Goal: Task Accomplishment & Management: Use online tool/utility

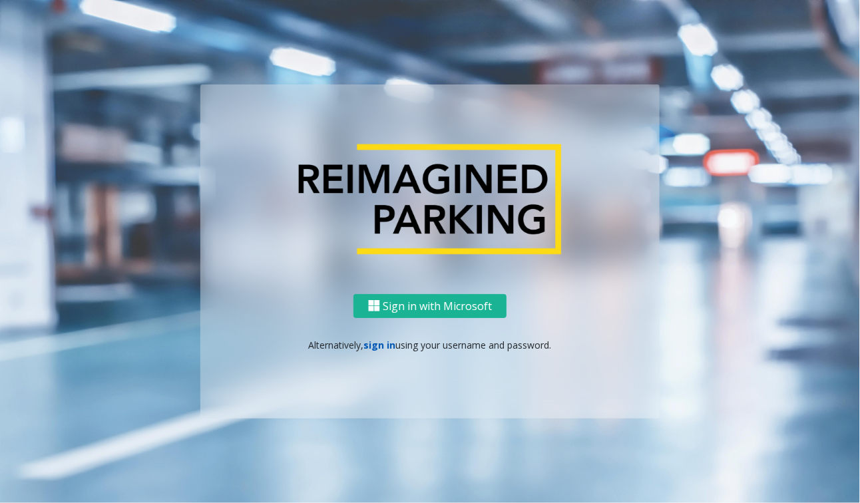
click at [373, 343] on link "sign in" at bounding box center [380, 345] width 32 height 13
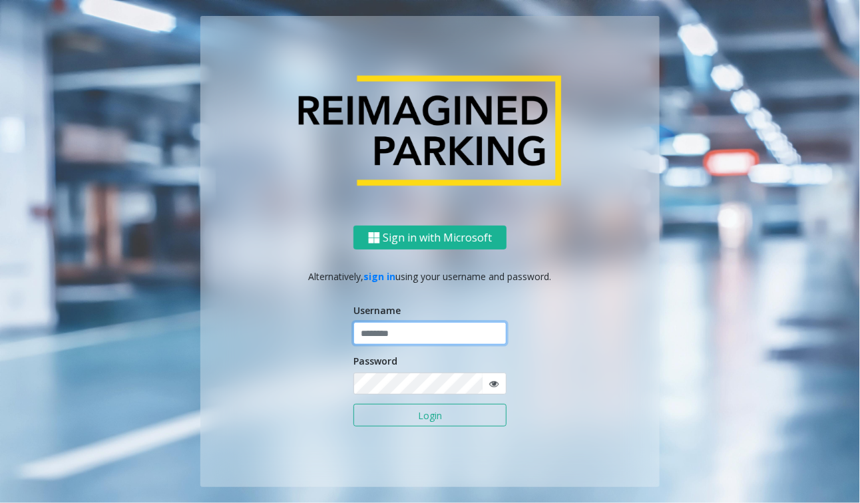
type input "******"
click at [387, 333] on input "******" at bounding box center [429, 333] width 153 height 23
click at [426, 417] on button "Login" at bounding box center [429, 415] width 153 height 23
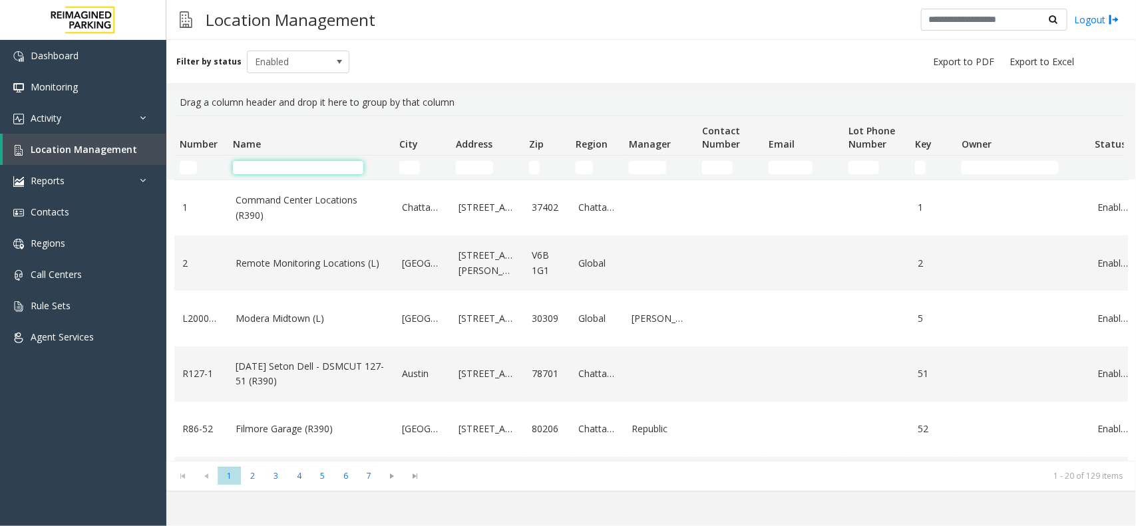
click at [254, 168] on input "Name Filter" at bounding box center [298, 167] width 130 height 13
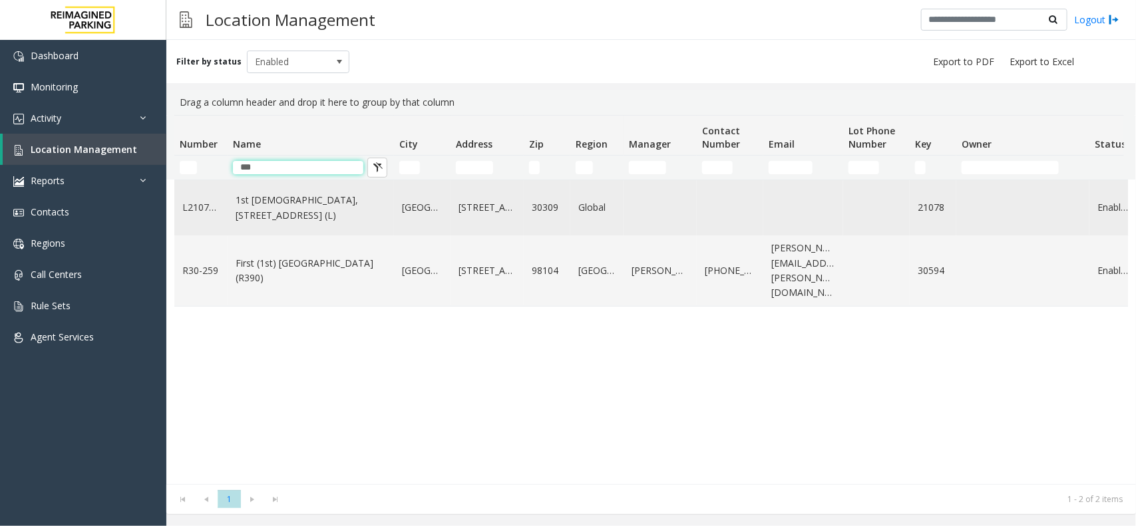
type input "***"
click at [307, 217] on link "1st [DEMOGRAPHIC_DATA], [STREET_ADDRESS] (L)" at bounding box center [311, 208] width 150 height 30
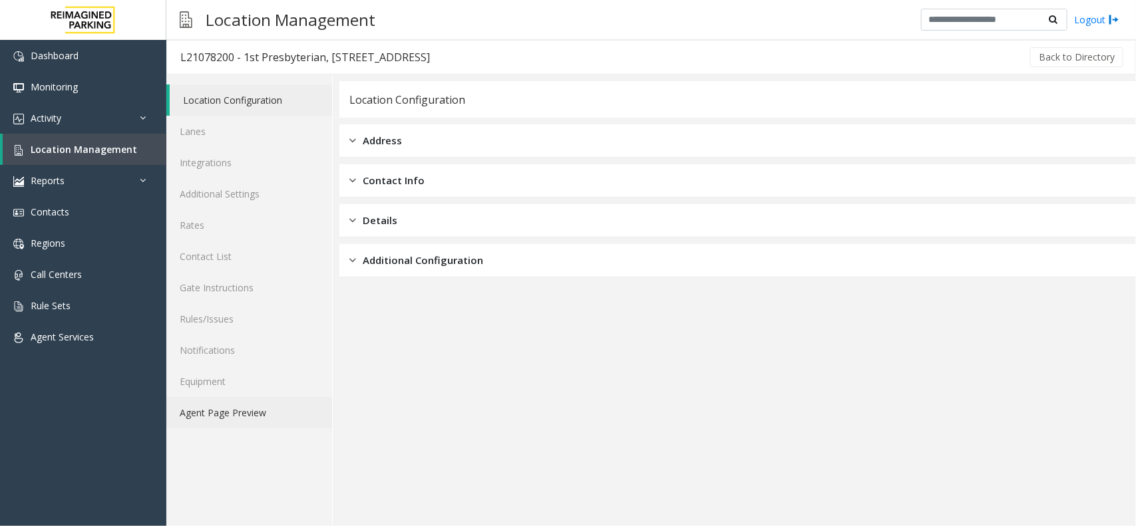
click at [268, 410] on link "Agent Page Preview" at bounding box center [249, 412] width 166 height 31
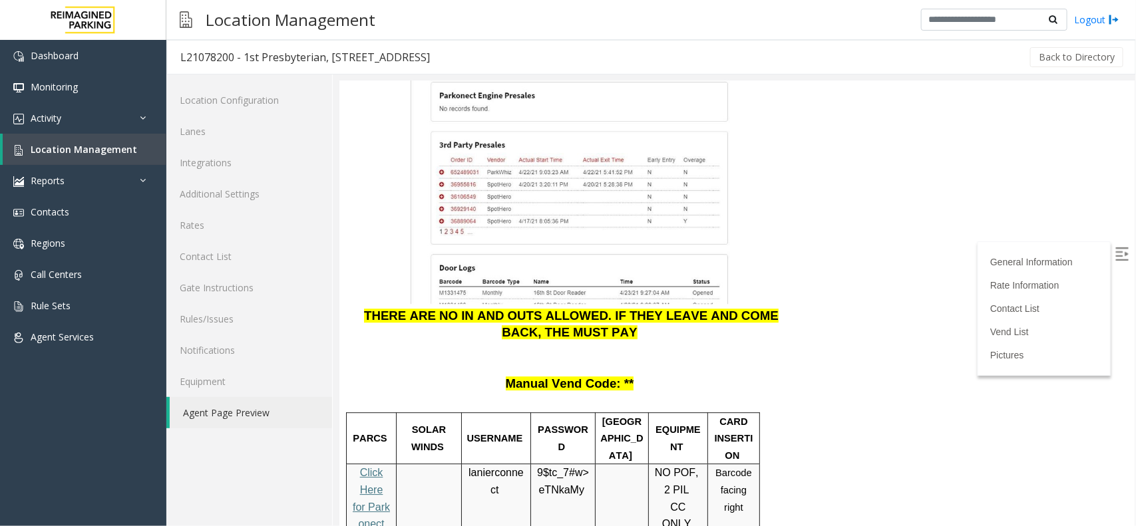
scroll to position [1669, 13]
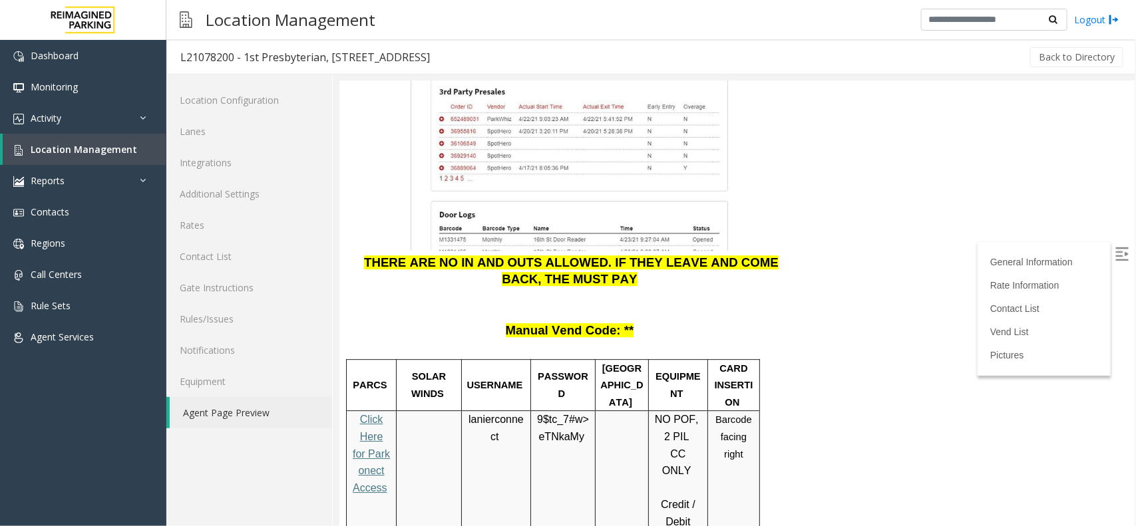
click at [480, 413] on span "lanierconnect" at bounding box center [495, 427] width 55 height 29
click at [548, 431] on span "eTNkaMy" at bounding box center [560, 437] width 45 height 12
click at [365, 421] on span "Click Here for Parkonect Access" at bounding box center [370, 452] width 37 height 79
drag, startPoint x: 453, startPoint y: 387, endPoint x: 500, endPoint y: 398, distance: 48.4
click at [500, 411] on p "lanierconnect" at bounding box center [495, 428] width 59 height 34
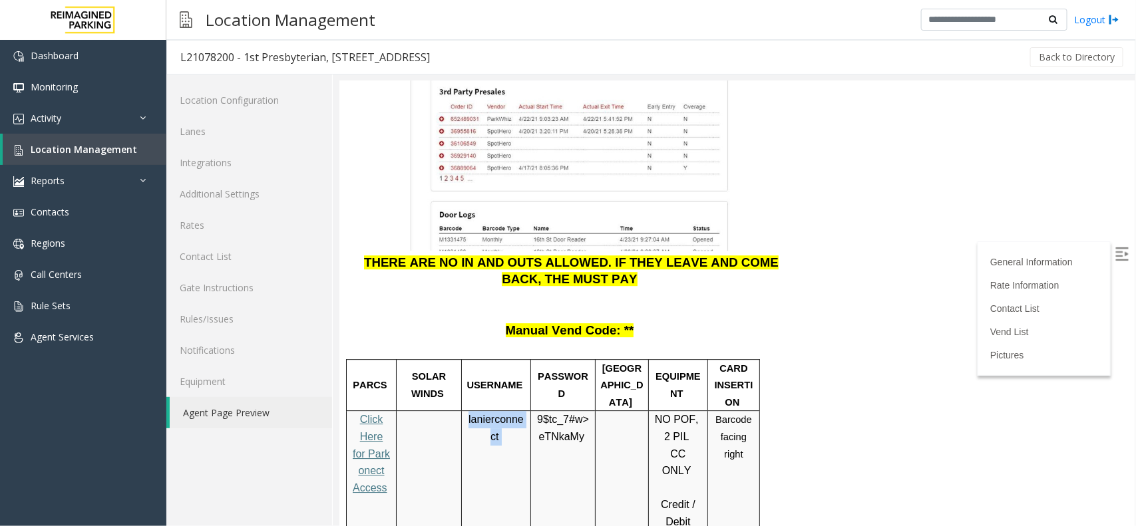
copy p "lanierconnect"
drag, startPoint x: 524, startPoint y: 387, endPoint x: 564, endPoint y: 400, distance: 42.1
click at [564, 413] on span "9$tc_7#w> eTNkaMy" at bounding box center [562, 427] width 52 height 29
copy span "9$tc_7#w> eTNkaMy"
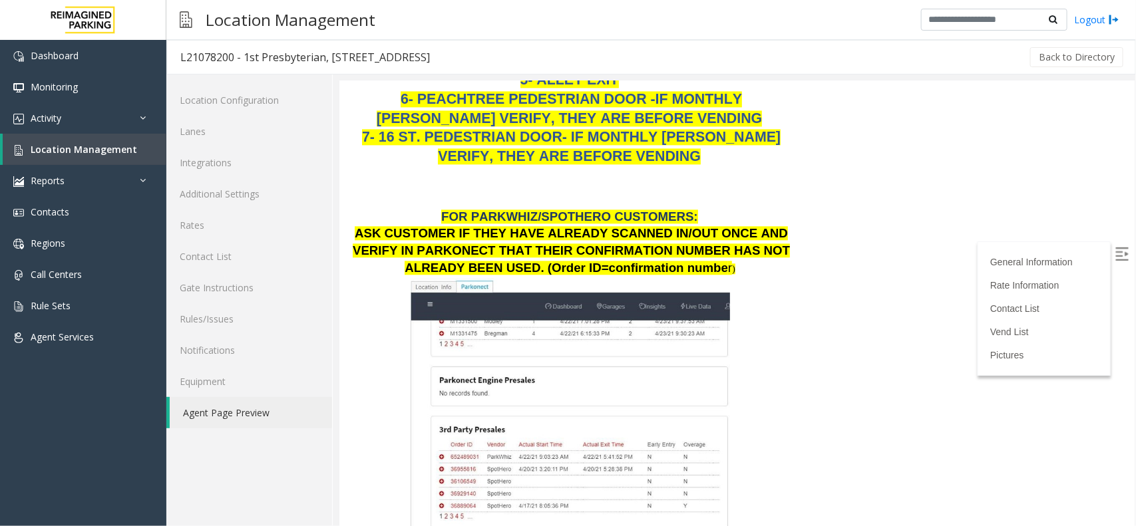
scroll to position [1336, 13]
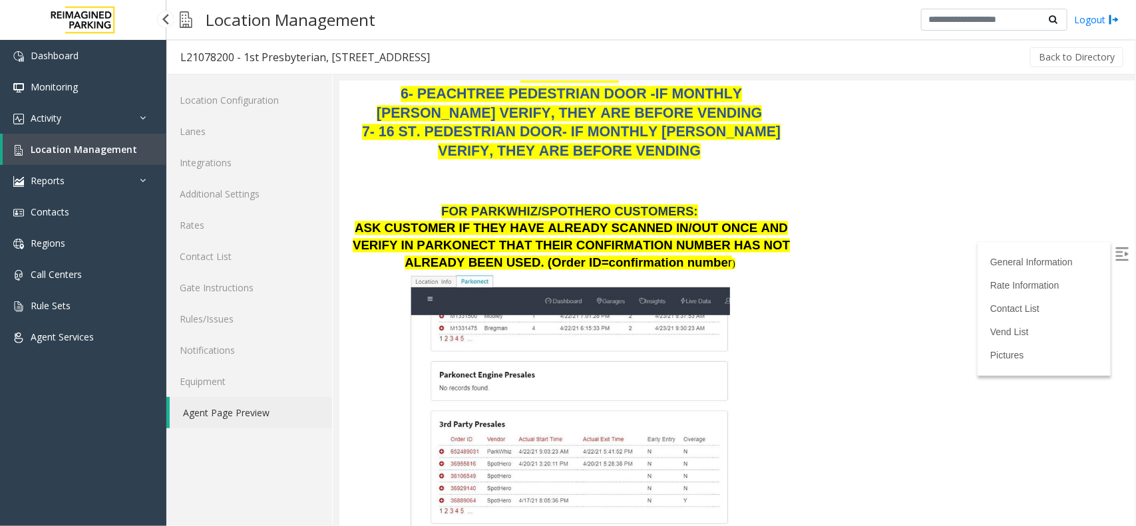
click at [114, 141] on link "Location Management" at bounding box center [85, 149] width 164 height 31
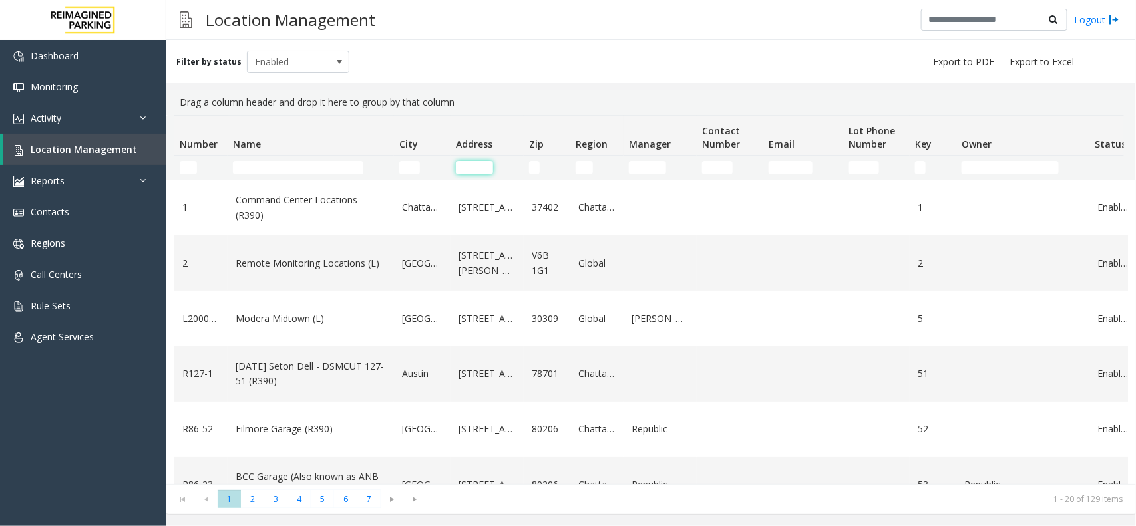
click at [479, 166] on input "Address Filter" at bounding box center [474, 167] width 37 height 13
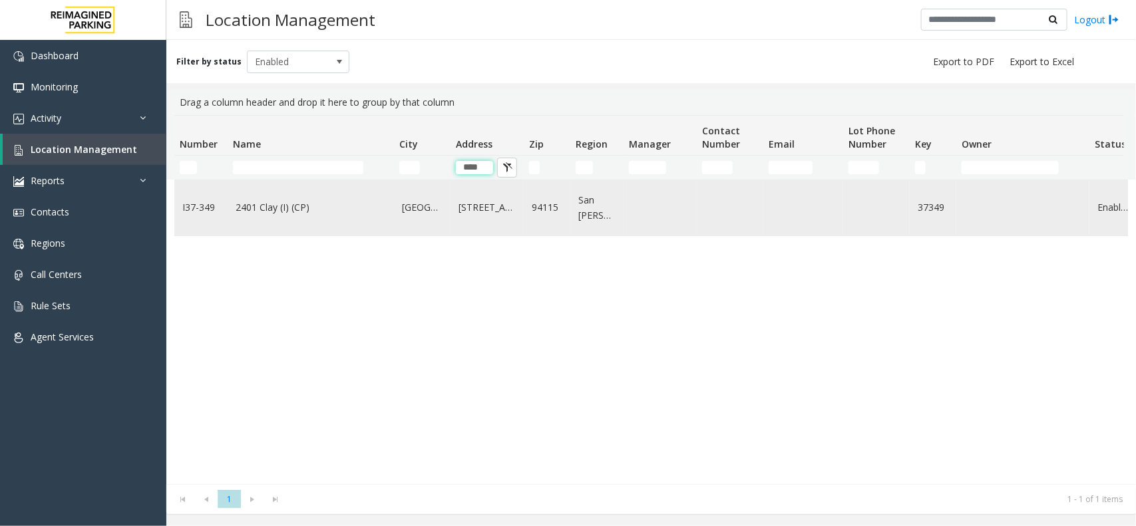
type input "****"
click at [270, 208] on link "2401 Clay (I) (CP)" at bounding box center [311, 207] width 150 height 15
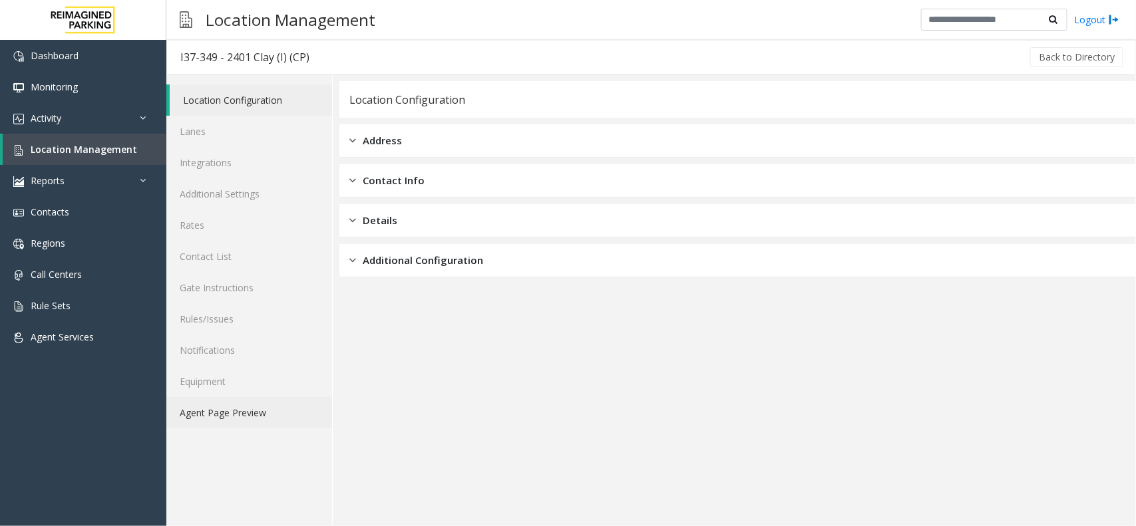
click at [270, 419] on link "Agent Page Preview" at bounding box center [249, 412] width 166 height 31
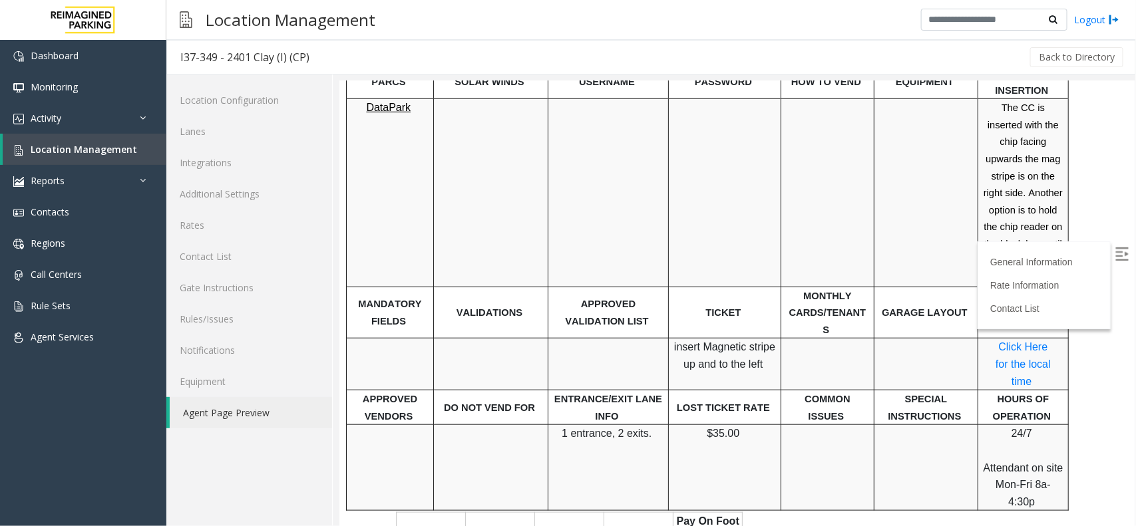
scroll to position [333, 0]
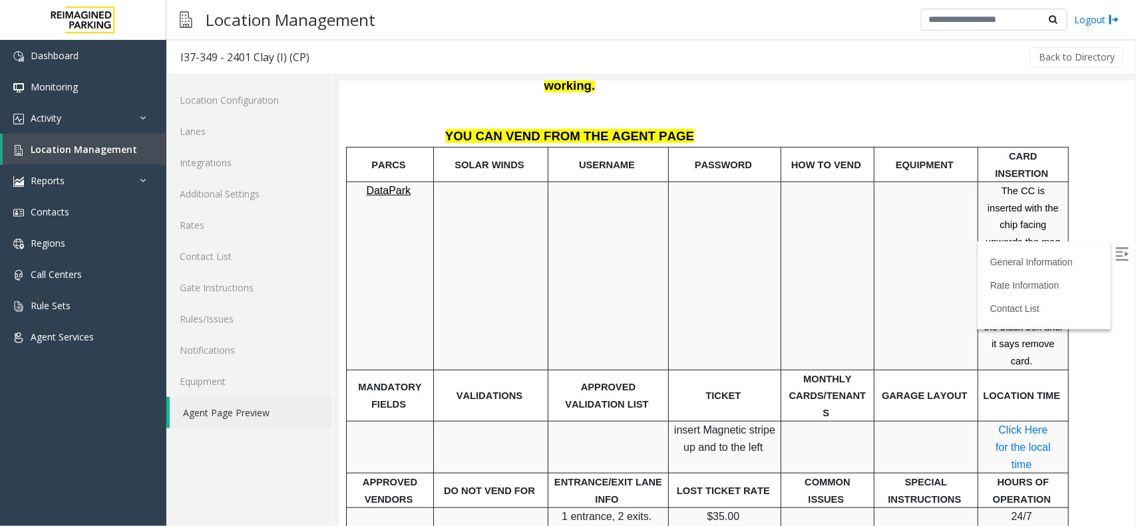
click at [859, 261] on label at bounding box center [1123, 256] width 20 height 20
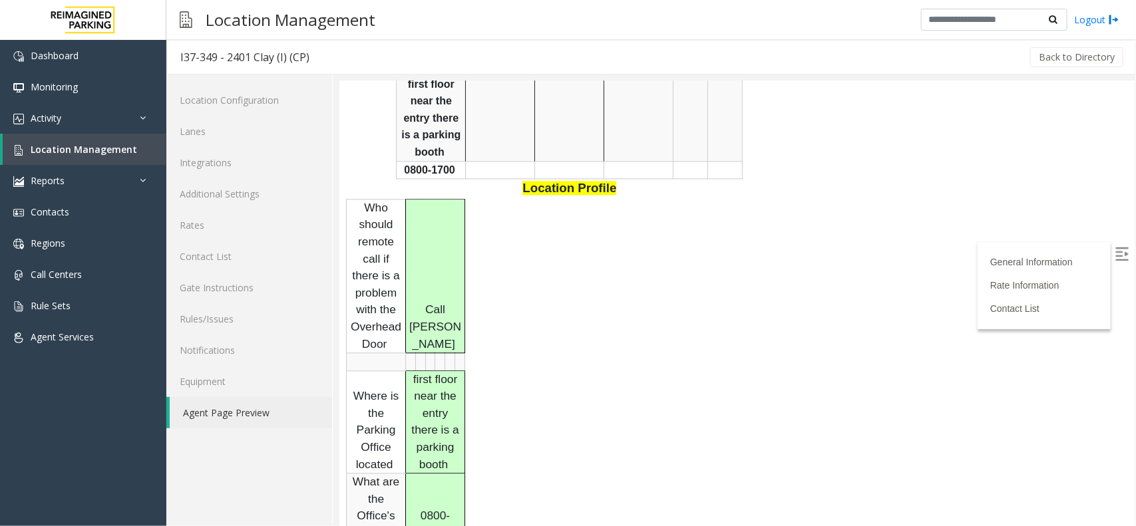
scroll to position [1414, 0]
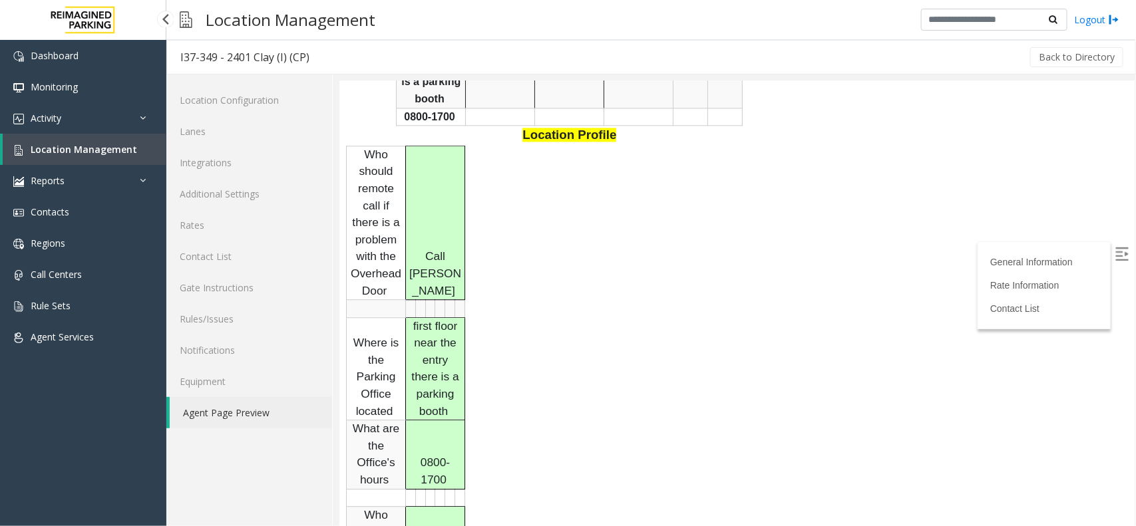
click at [120, 153] on span "Location Management" at bounding box center [84, 149] width 106 height 13
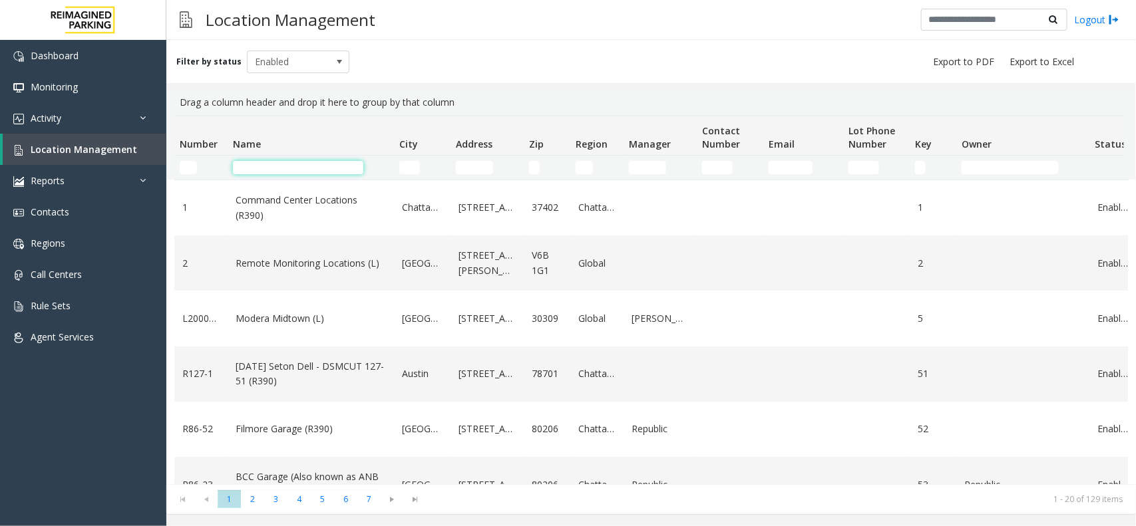
click at [287, 168] on input "Name Filter" at bounding box center [298, 167] width 130 height 13
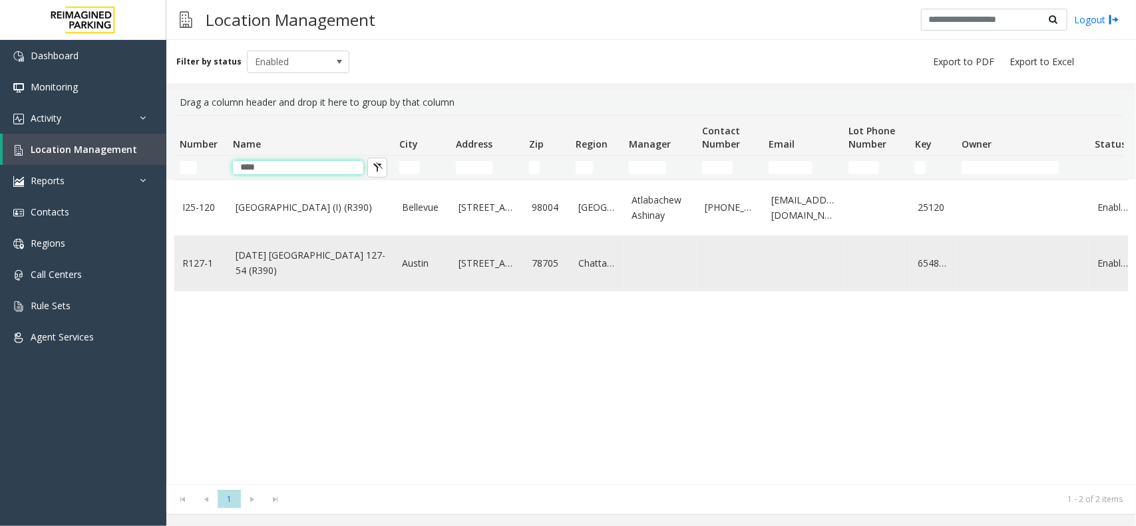
type input "****"
click at [307, 254] on link "[DATE] [GEOGRAPHIC_DATA] 127-54 (R390)" at bounding box center [311, 263] width 150 height 30
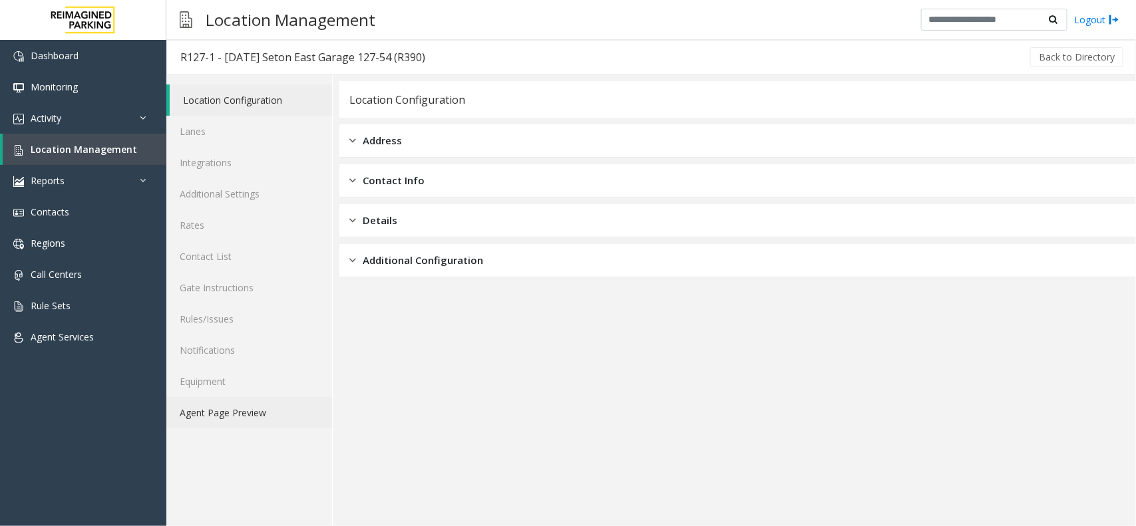
click at [267, 413] on link "Agent Page Preview" at bounding box center [249, 412] width 166 height 31
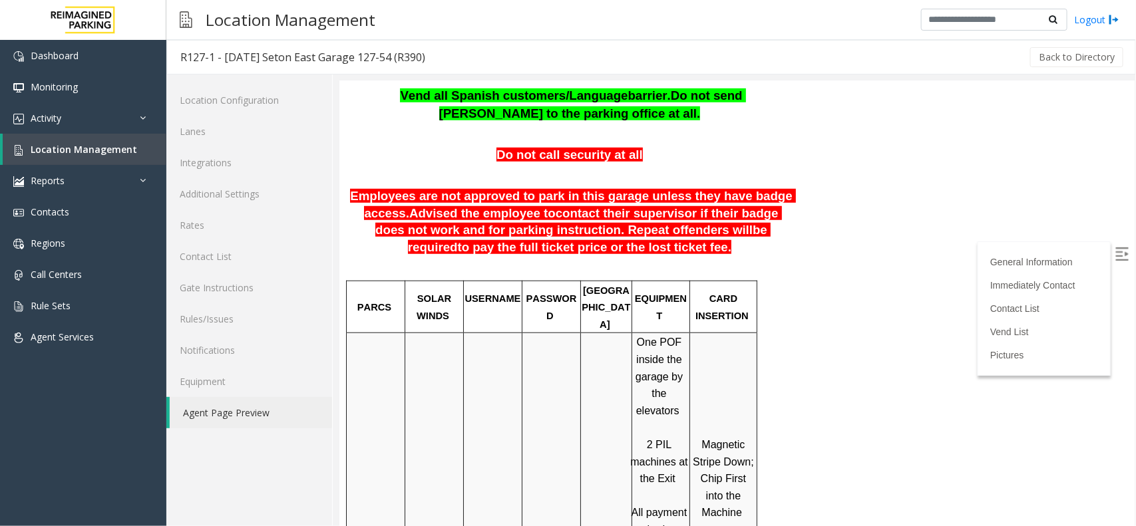
scroll to position [416, 0]
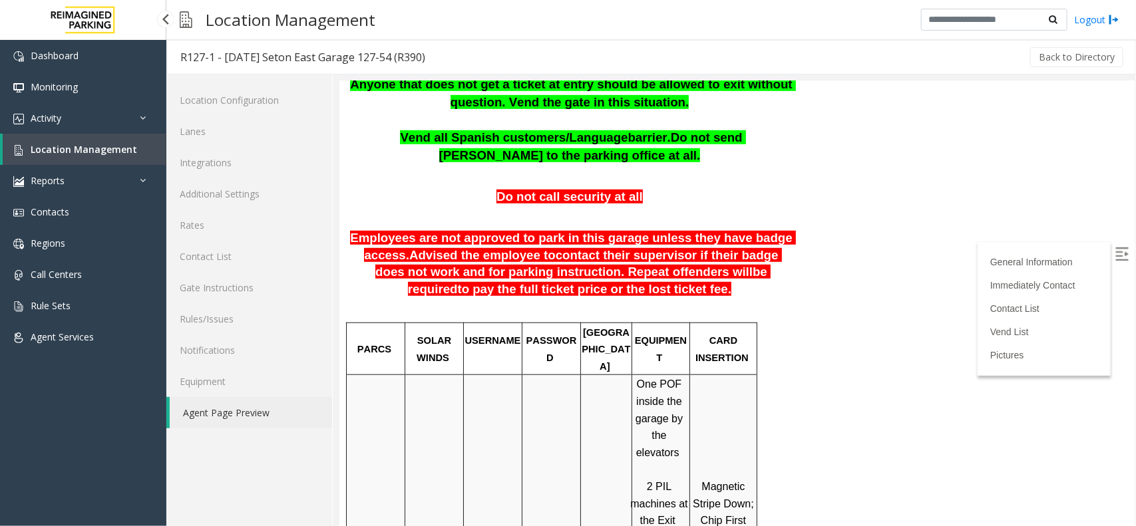
click at [88, 145] on span "Location Management" at bounding box center [84, 149] width 106 height 13
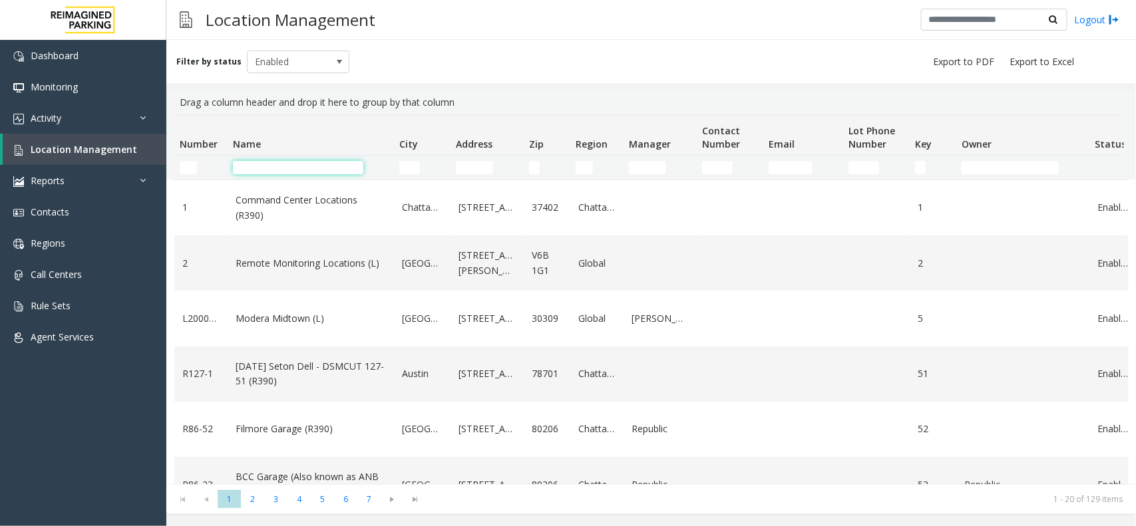
click at [313, 168] on input "Name Filter" at bounding box center [298, 167] width 130 height 13
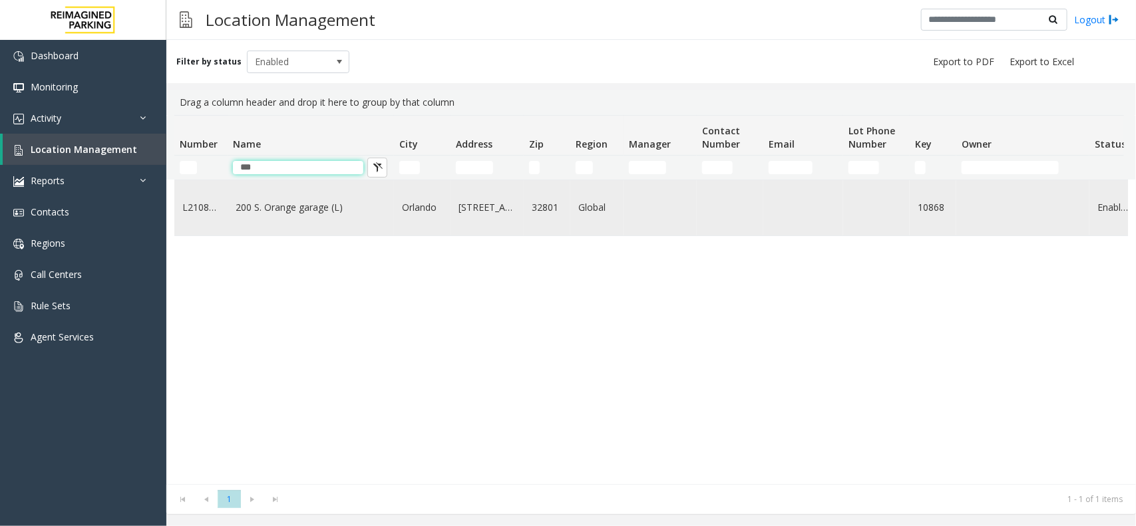
type input "***"
click at [294, 212] on link "200 S. Orange garage (L)" at bounding box center [311, 207] width 150 height 15
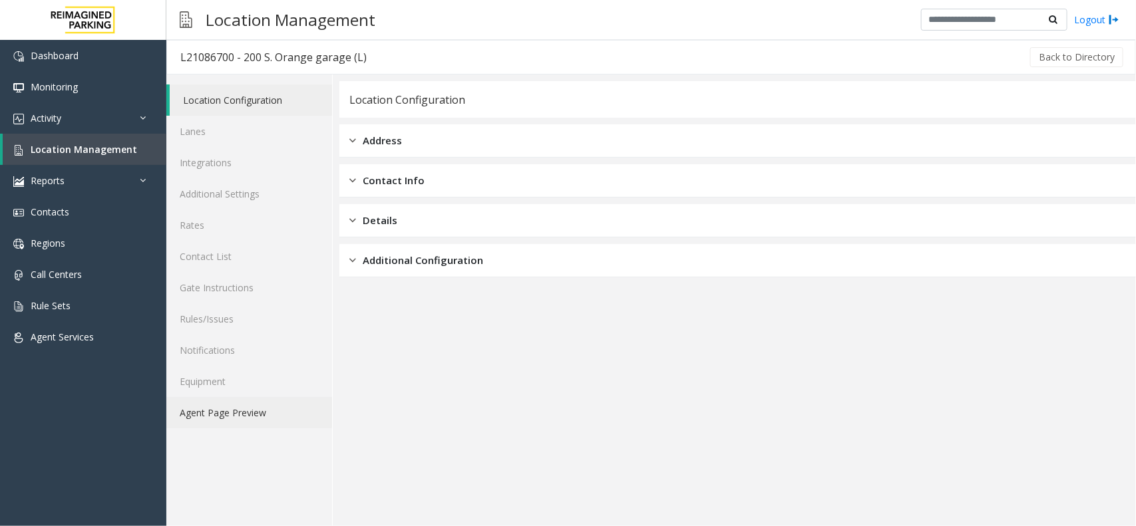
click at [291, 401] on link "Agent Page Preview" at bounding box center [249, 412] width 166 height 31
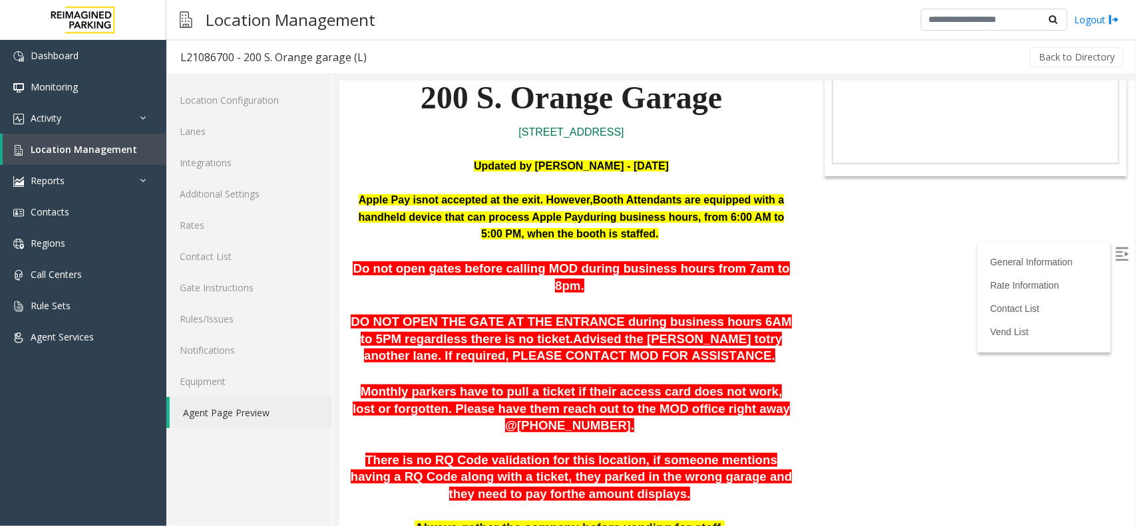
scroll to position [250, 0]
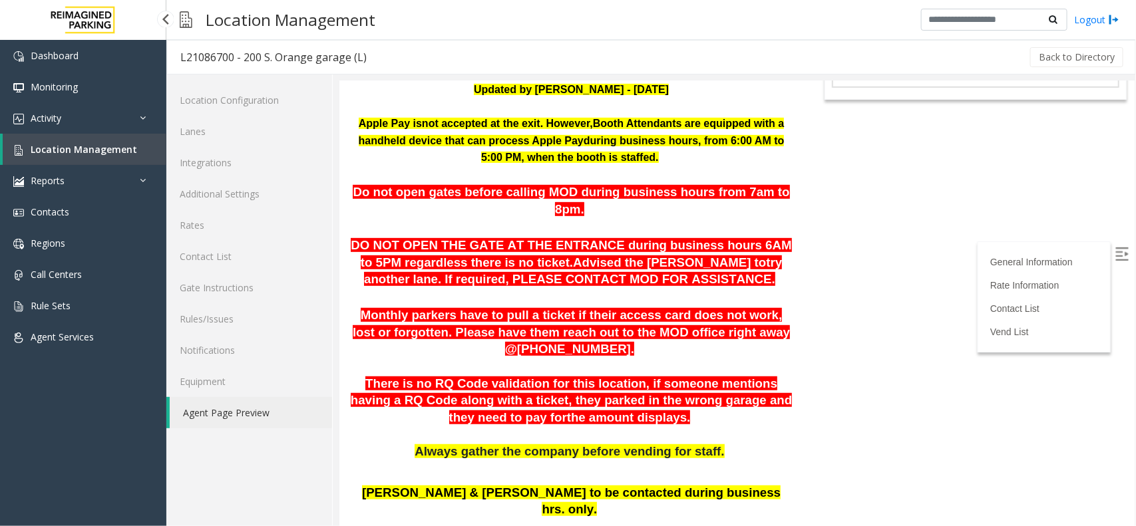
click at [57, 143] on span "Location Management" at bounding box center [84, 149] width 106 height 13
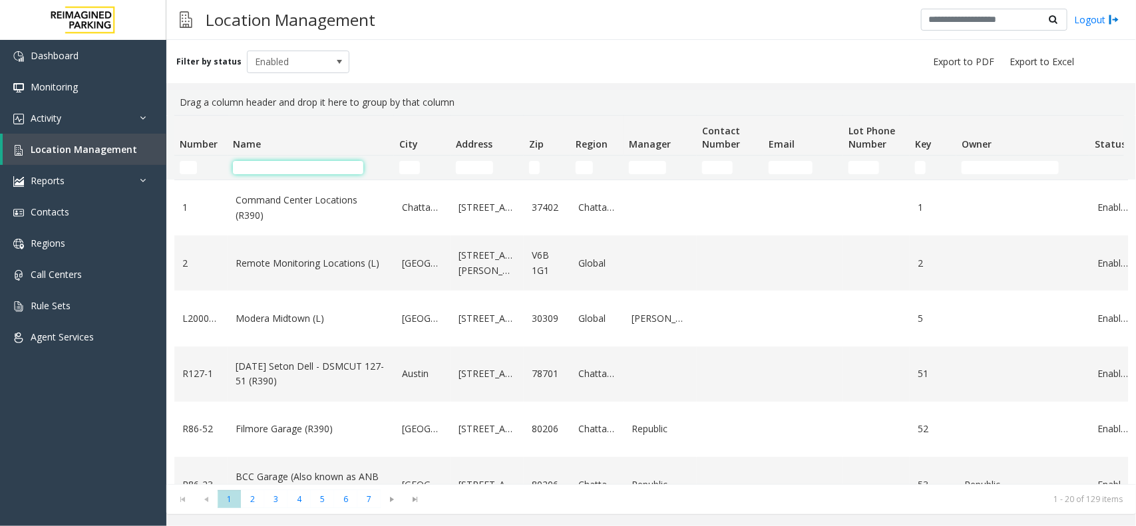
click at [339, 162] on input "Name Filter" at bounding box center [298, 167] width 130 height 13
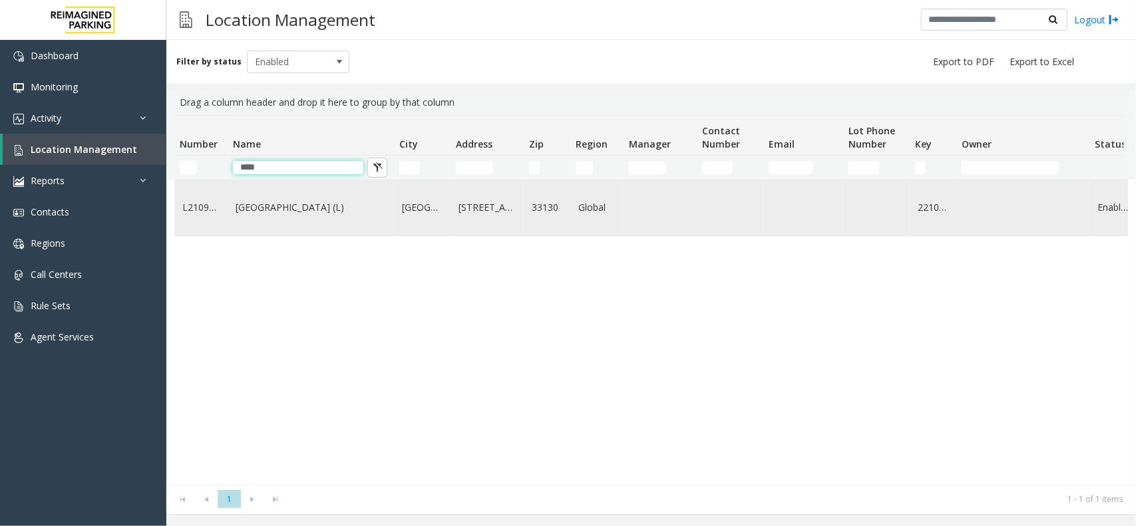
type input "****"
click at [305, 208] on link "Brickell City Centre (L)" at bounding box center [311, 207] width 150 height 15
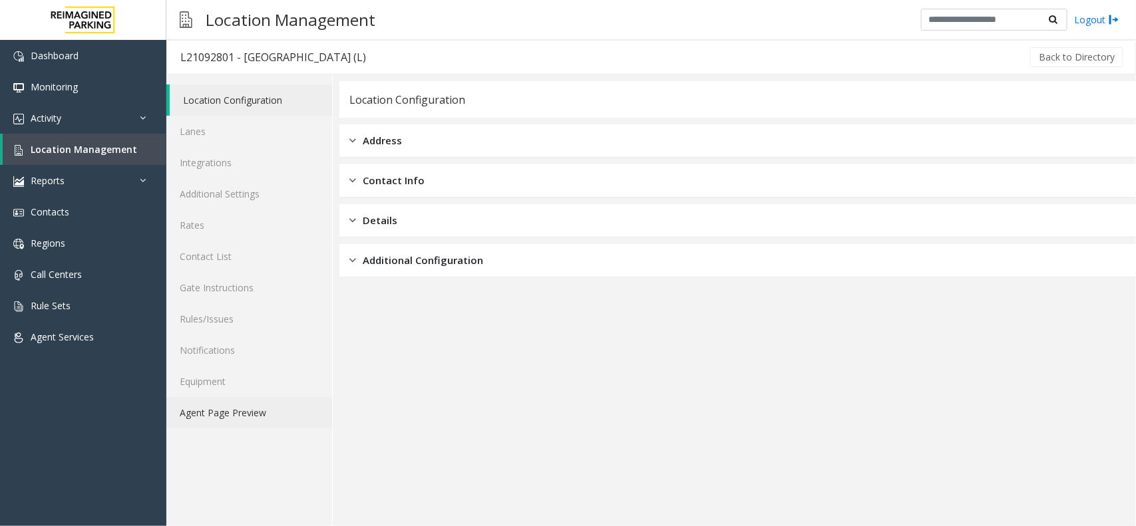
click at [261, 414] on link "Agent Page Preview" at bounding box center [249, 412] width 166 height 31
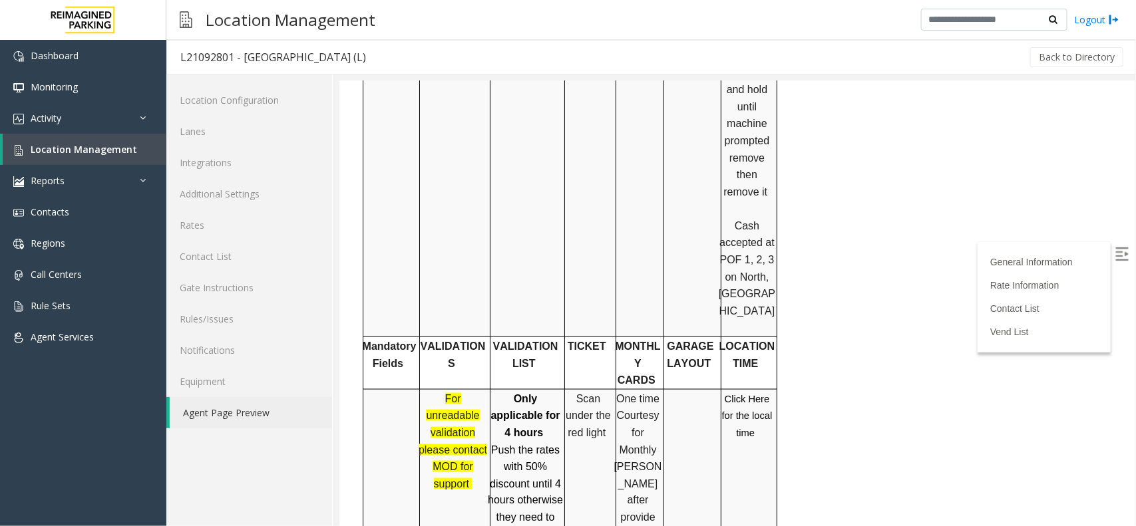
scroll to position [749, 0]
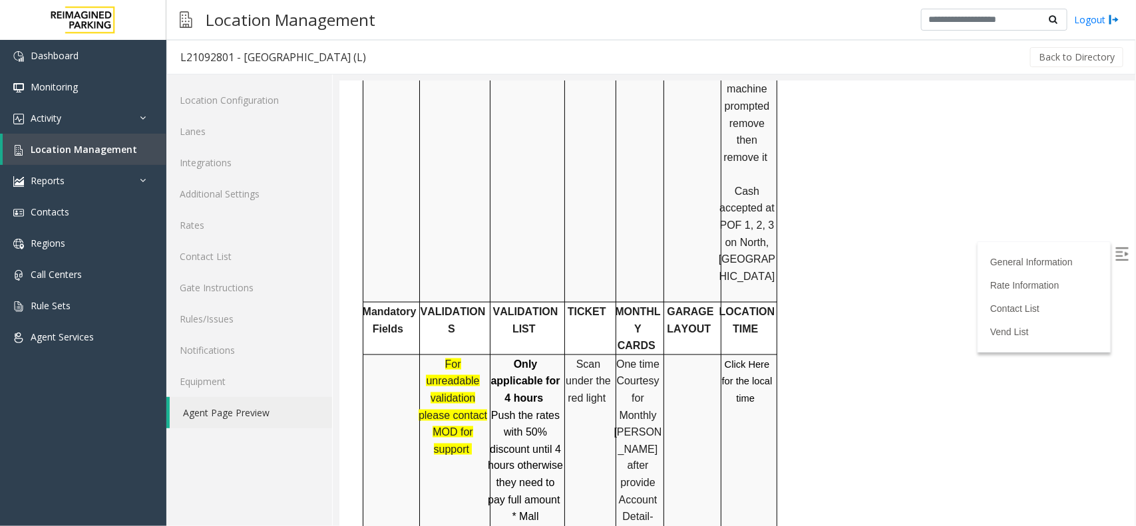
click at [732, 359] on span "Click Here for the local time" at bounding box center [746, 381] width 51 height 45
click at [143, 141] on link "Location Management" at bounding box center [85, 149] width 164 height 31
